Goal: Find specific page/section: Find specific page/section

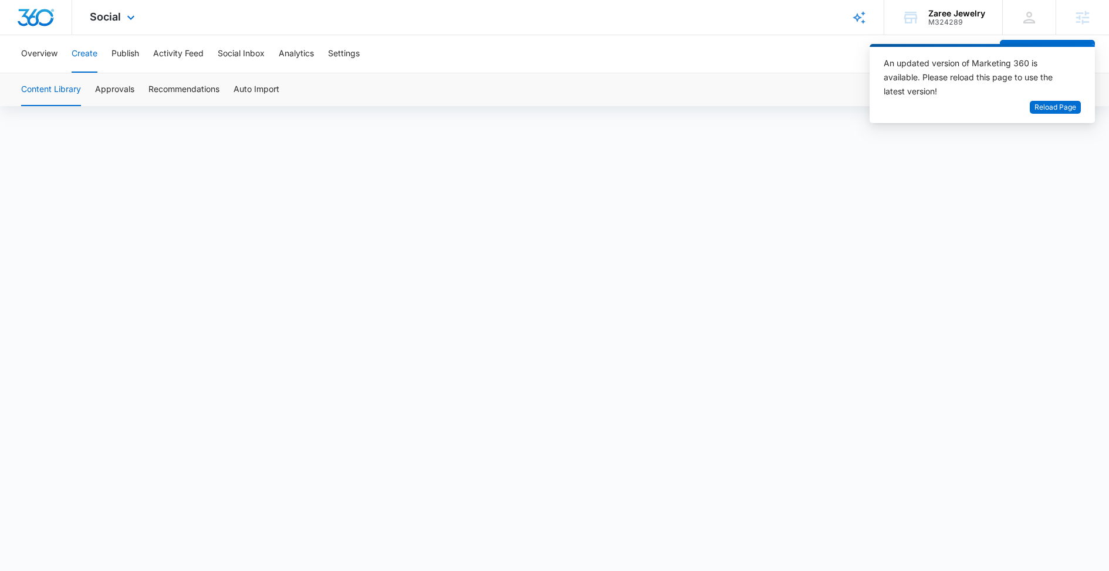
click at [117, 27] on div "Social Apps Reputation Forms CRM Email Social Content Ads Intelligence Files Br…" at bounding box center [113, 17] width 83 height 35
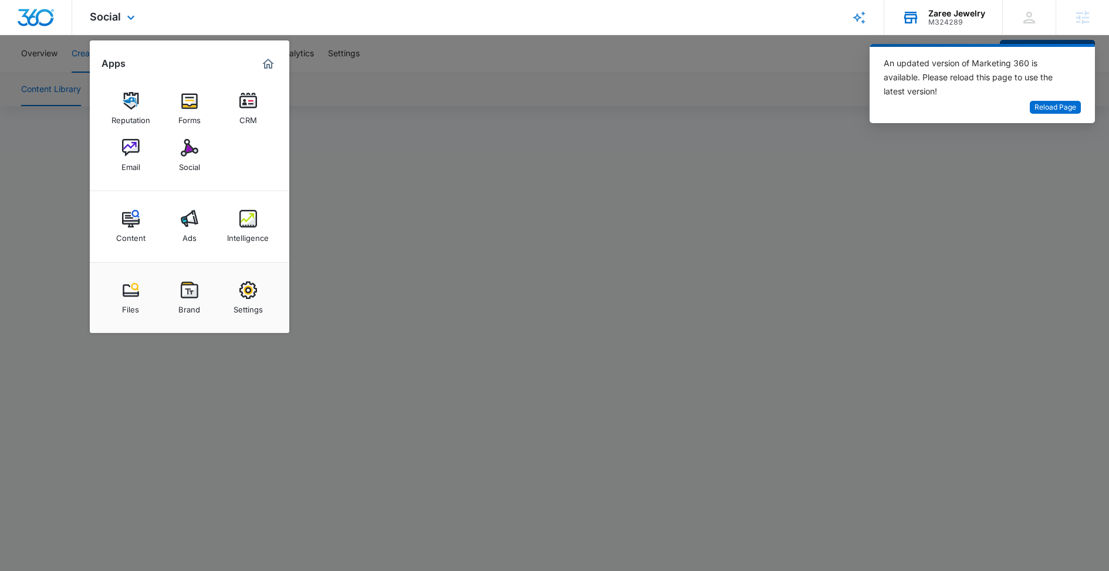
click at [948, 26] on div "M324289" at bounding box center [956, 22] width 57 height 8
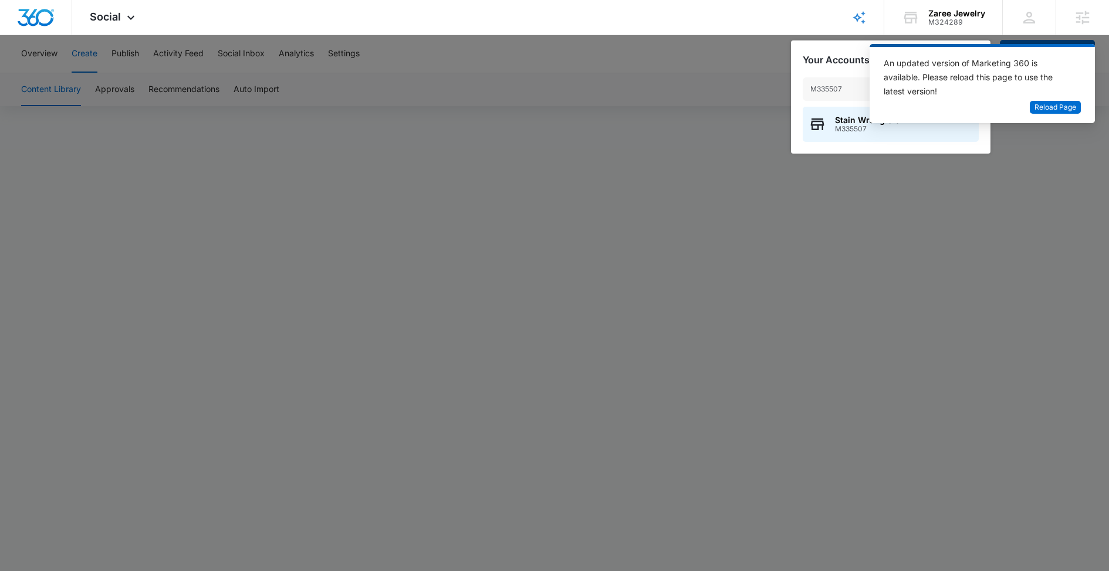
type input "M335507"
click at [830, 114] on div "Stain Wranglers M335507" at bounding box center [890, 124] width 176 height 35
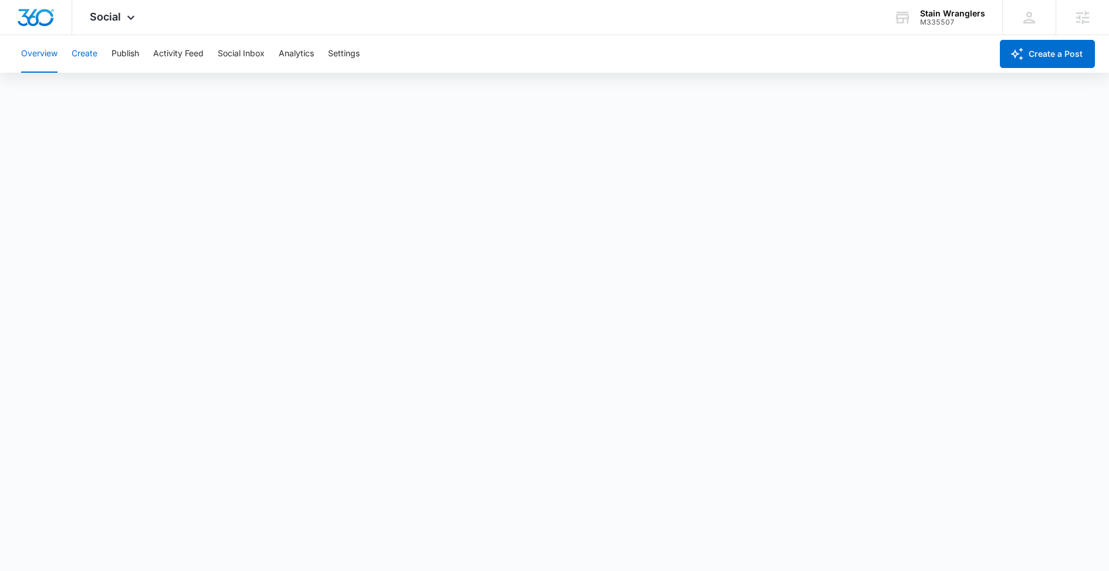
click at [95, 58] on button "Create" at bounding box center [85, 54] width 26 height 38
click at [140, 16] on div "Social Apps Reputation Websites Forms CRM Email Social Content Ads Intelligence…" at bounding box center [113, 17] width 83 height 35
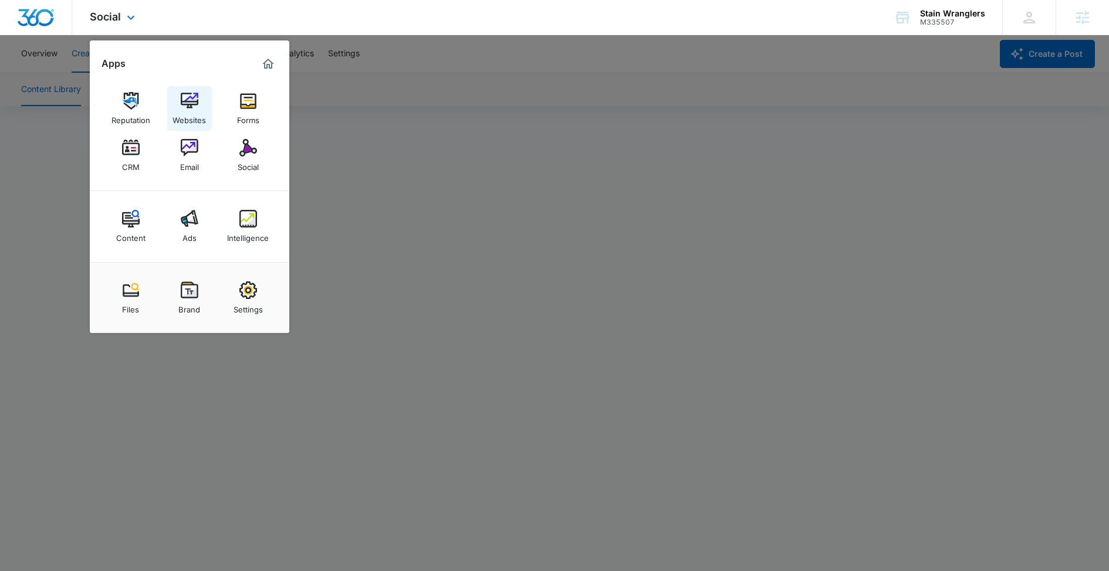
click at [184, 114] on div "Websites" at bounding box center [188, 117] width 33 height 15
